Goal: Task Accomplishment & Management: Complete application form

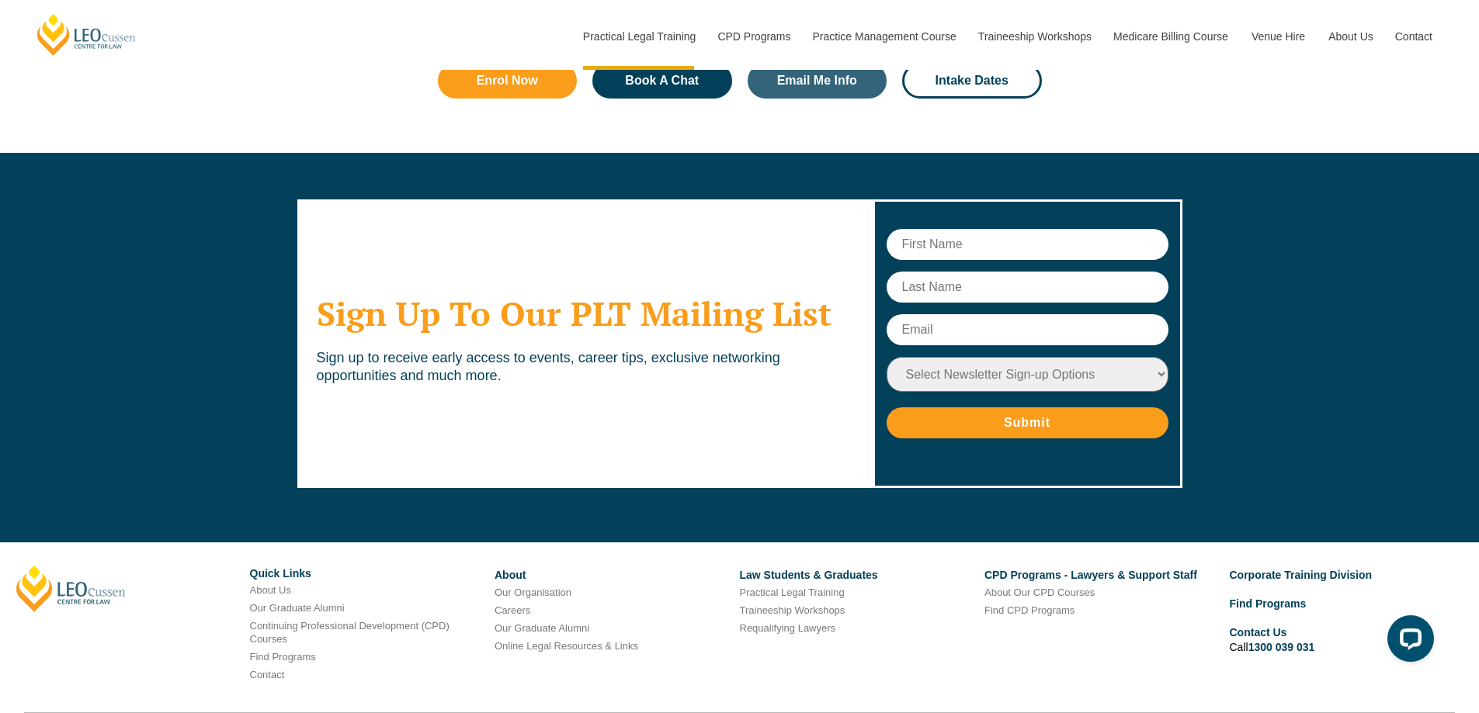
scroll to position [7702, 0]
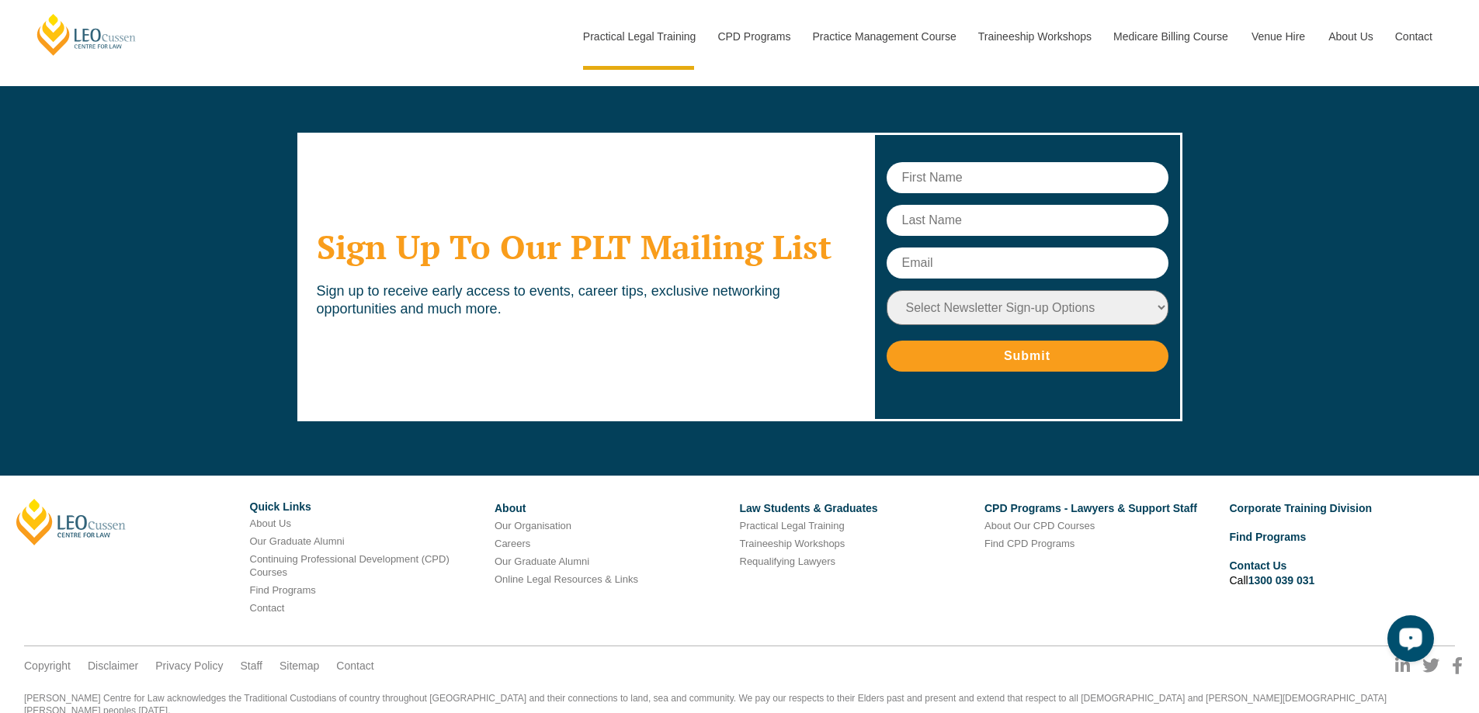
drag, startPoint x: 209, startPoint y: 683, endPoint x: 298, endPoint y: 680, distance: 89.3
click at [298, 693] on div "[PERSON_NAME] Centre for Law acknowledges the Traditional Custodians of country…" at bounding box center [739, 717] width 1430 height 48
copy div "[PERSON_NAME] Centre for Law"
click at [616, 636] on div "Copyright Disclaimer Privacy Policy Staff Sitemap Contact" at bounding box center [739, 654] width 1469 height 48
